Goal: Information Seeking & Learning: Learn about a topic

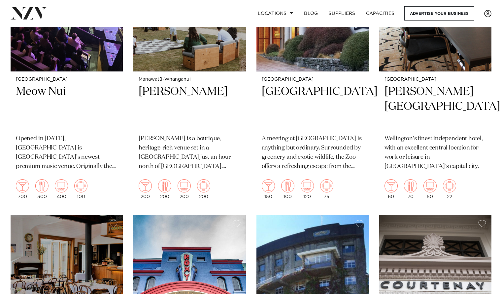
scroll to position [1431, 0]
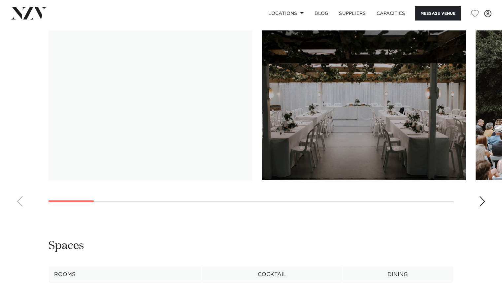
scroll to position [566, 0]
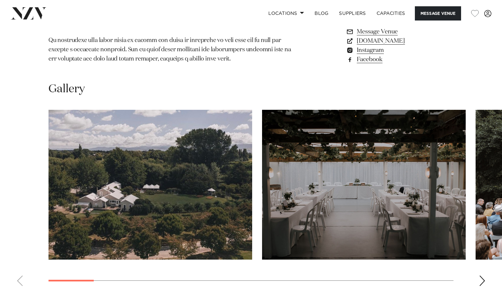
click at [483, 275] on div "Next slide" at bounding box center [482, 280] width 7 height 11
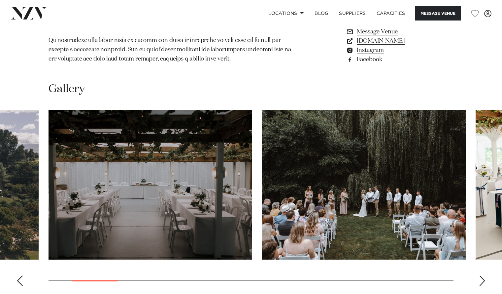
click at [483, 275] on div "Next slide" at bounding box center [482, 280] width 7 height 11
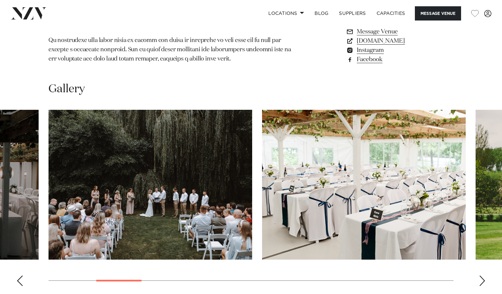
click at [483, 275] on div "Next slide" at bounding box center [482, 280] width 7 height 11
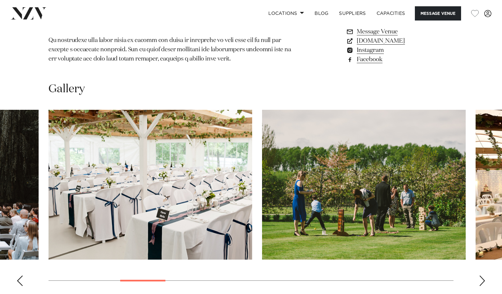
click at [483, 275] on div "Next slide" at bounding box center [482, 280] width 7 height 11
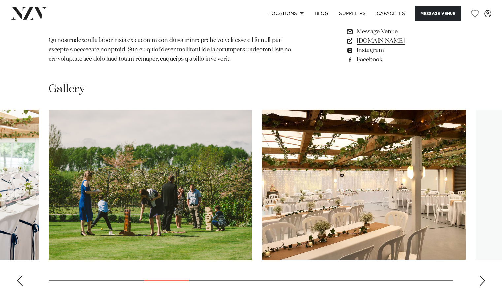
click at [483, 275] on div "Next slide" at bounding box center [482, 280] width 7 height 11
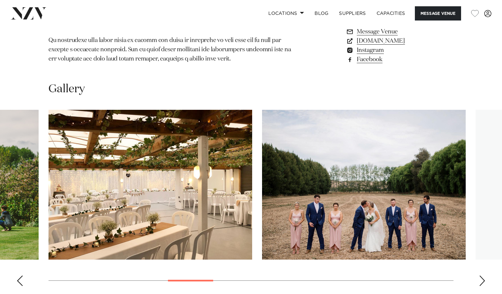
click at [483, 275] on div "Next slide" at bounding box center [482, 280] width 7 height 11
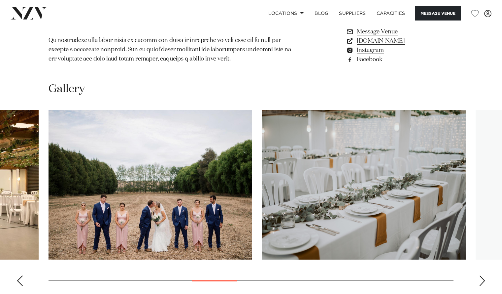
click at [483, 275] on div "Next slide" at bounding box center [482, 280] width 7 height 11
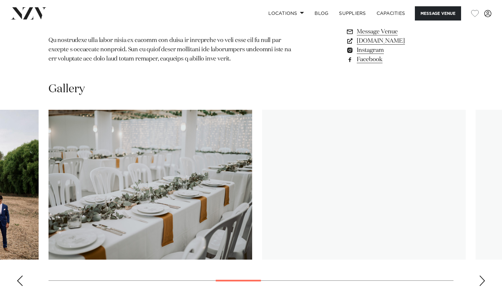
click at [483, 275] on div "Next slide" at bounding box center [482, 280] width 7 height 11
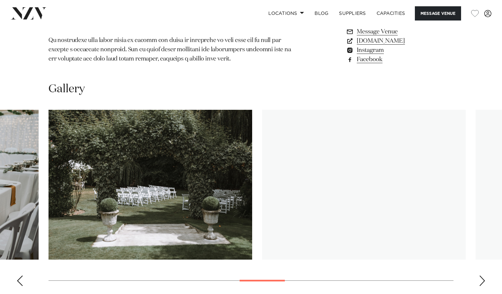
click at [483, 275] on div "Next slide" at bounding box center [482, 280] width 7 height 11
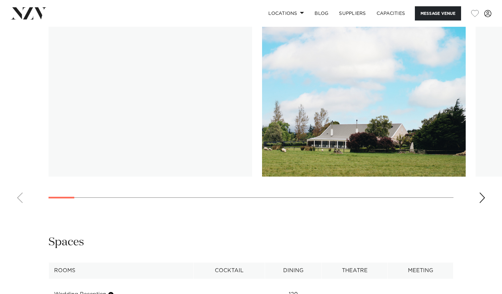
scroll to position [714, 0]
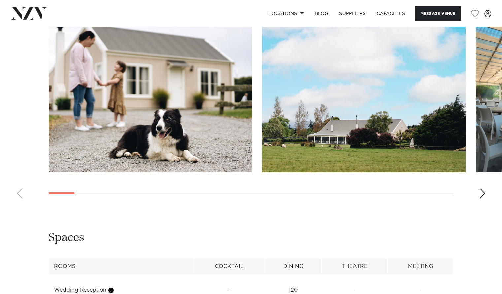
click at [480, 192] on div "Next slide" at bounding box center [482, 193] width 7 height 11
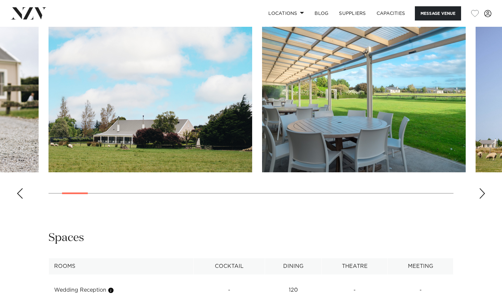
click at [480, 192] on div "Next slide" at bounding box center [482, 193] width 7 height 11
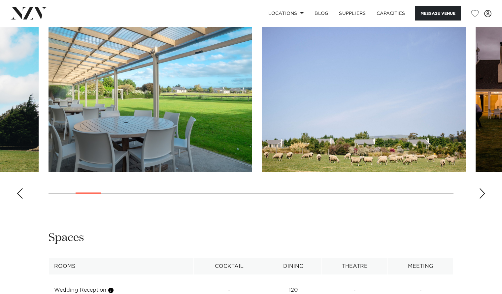
click at [480, 192] on div "Next slide" at bounding box center [482, 193] width 7 height 11
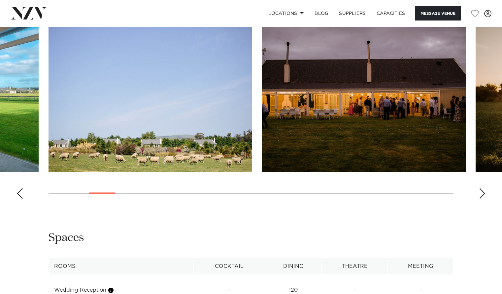
click at [480, 190] on div "Next slide" at bounding box center [482, 193] width 7 height 11
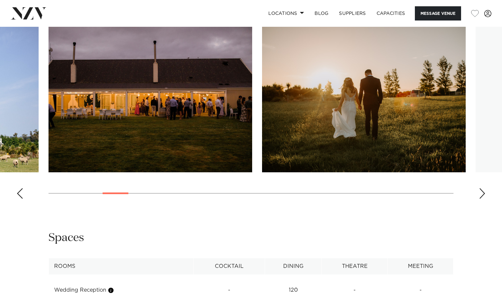
click at [480, 190] on div "Next slide" at bounding box center [482, 193] width 7 height 11
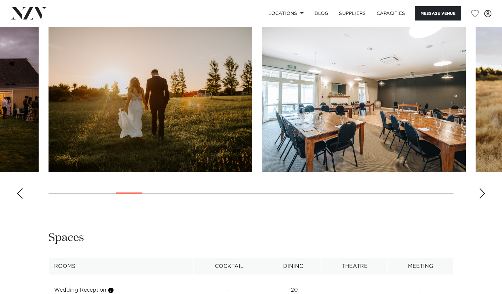
click at [480, 190] on div "Next slide" at bounding box center [482, 193] width 7 height 11
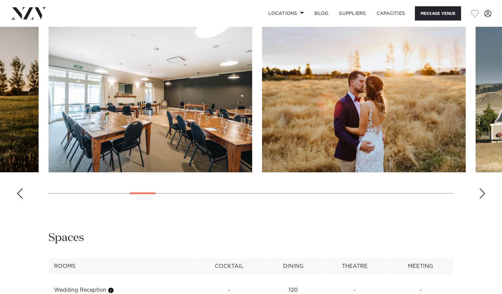
click at [481, 192] on div "Next slide" at bounding box center [482, 193] width 7 height 11
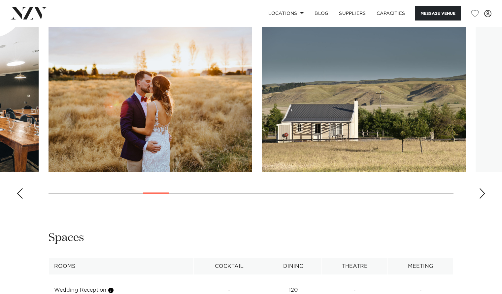
click at [481, 192] on div "Next slide" at bounding box center [482, 193] width 7 height 11
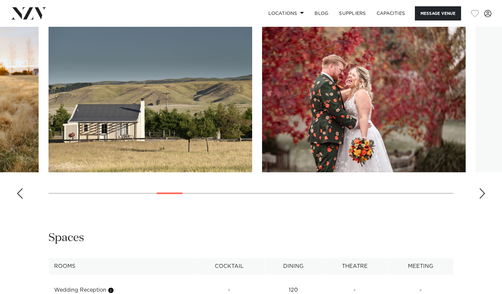
click at [481, 192] on div "Next slide" at bounding box center [482, 193] width 7 height 11
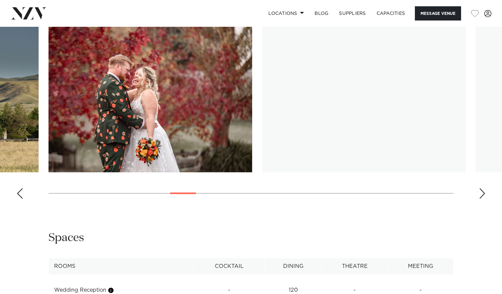
click at [481, 192] on div "Next slide" at bounding box center [482, 193] width 7 height 11
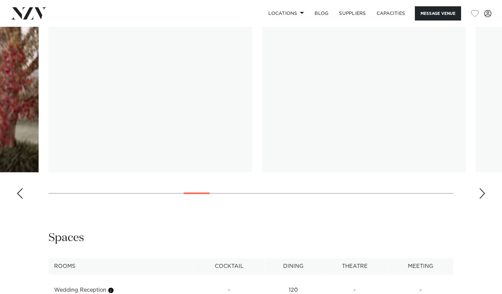
click at [481, 192] on div "Next slide" at bounding box center [482, 193] width 7 height 11
